Goal: Check status

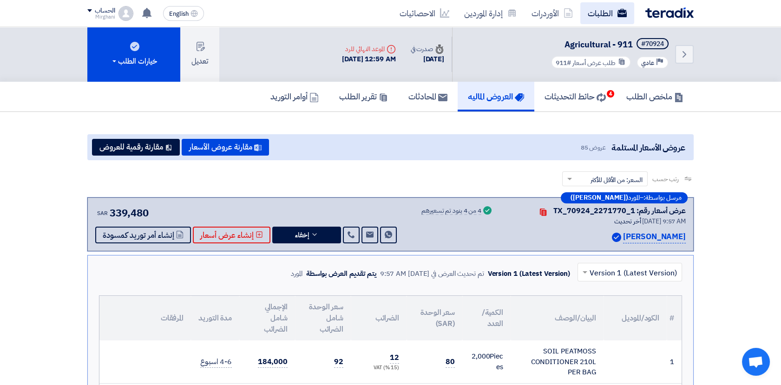
click at [595, 13] on link "الطلبات" at bounding box center [607, 13] width 54 height 22
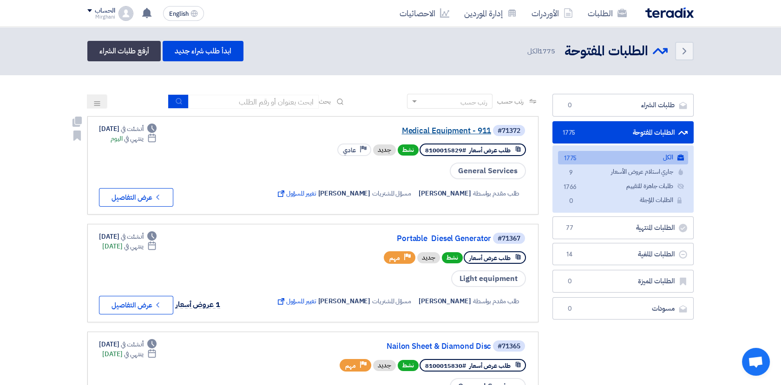
click at [414, 128] on link "Medical Equipment - 911" at bounding box center [398, 131] width 186 height 8
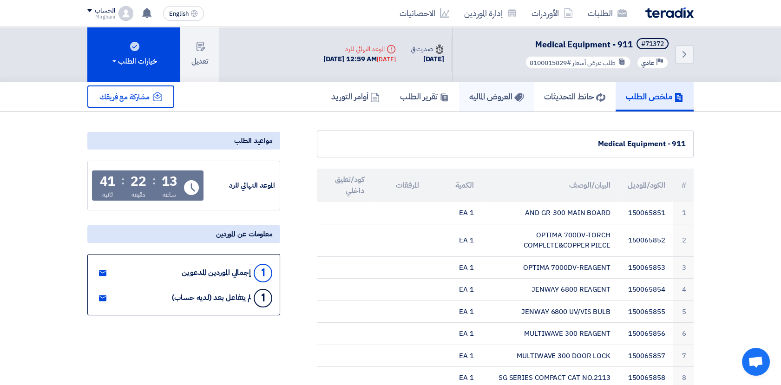
click at [481, 108] on link "العروض الماليه" at bounding box center [496, 97] width 75 height 30
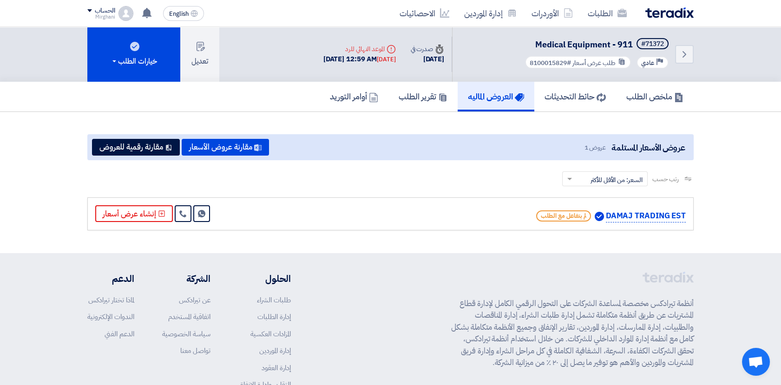
drag, startPoint x: 620, startPoint y: 220, endPoint x: 674, endPoint y: 225, distance: 53.6
click at [674, 225] on div "DAMAJ TRADING EST لم يتفاعل مع الطلب Send Message" at bounding box center [390, 213] width 606 height 33
drag, startPoint x: 674, startPoint y: 225, endPoint x: 565, endPoint y: 252, distance: 112.1
click at [565, 252] on app-shell "الطلبات الأوردرات إدارة الموردين الاحصائيات English EN لقد استلمت عرض سعر بقيمه…" at bounding box center [390, 246] width 781 height 439
click at [656, 99] on h5 "ملخص الطلب" at bounding box center [654, 96] width 57 height 11
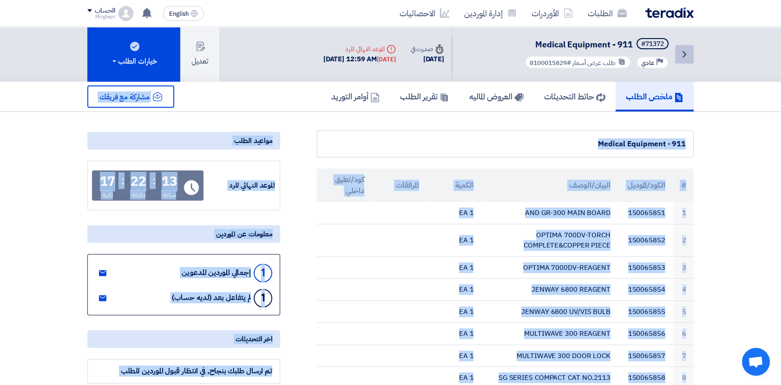
click at [687, 59] on icon "Back" at bounding box center [683, 54] width 11 height 11
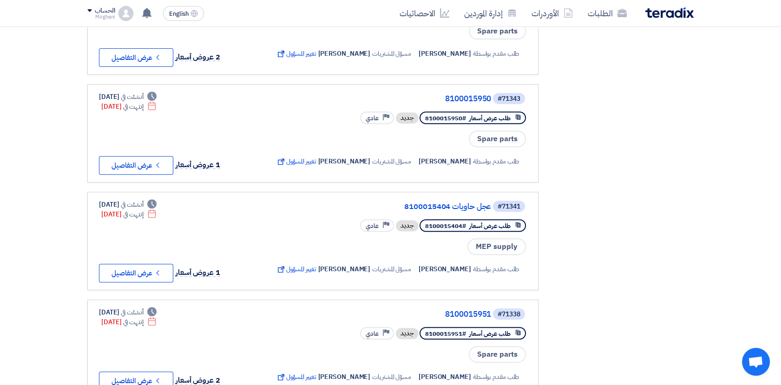
scroll to position [825, 0]
